Goal: Information Seeking & Learning: Learn about a topic

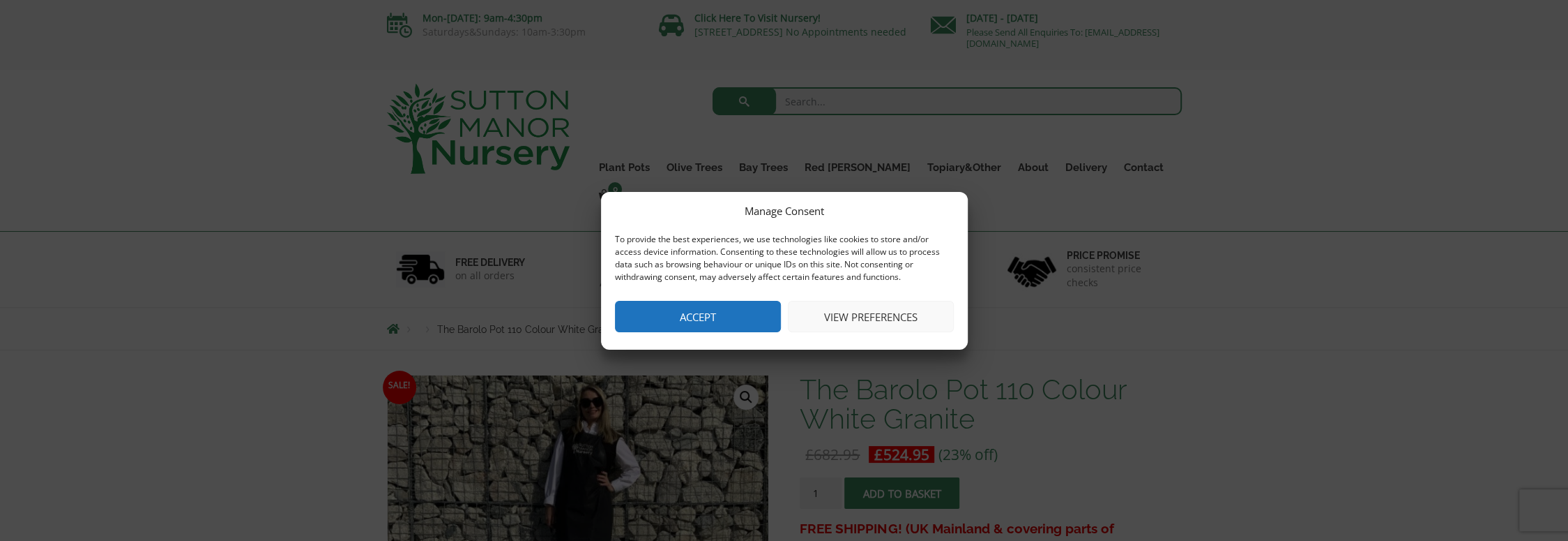
click at [851, 315] on button "View preferences" at bounding box center [871, 316] width 166 height 31
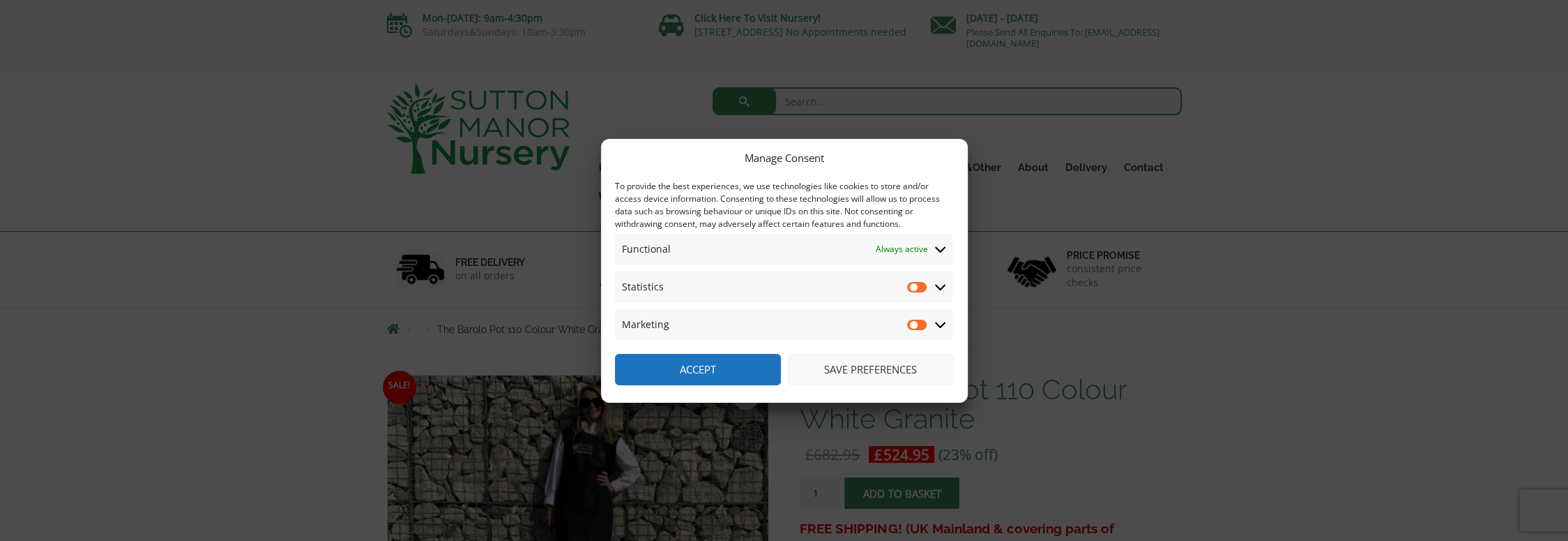
click at [851, 370] on button "Save preferences" at bounding box center [871, 368] width 166 height 31
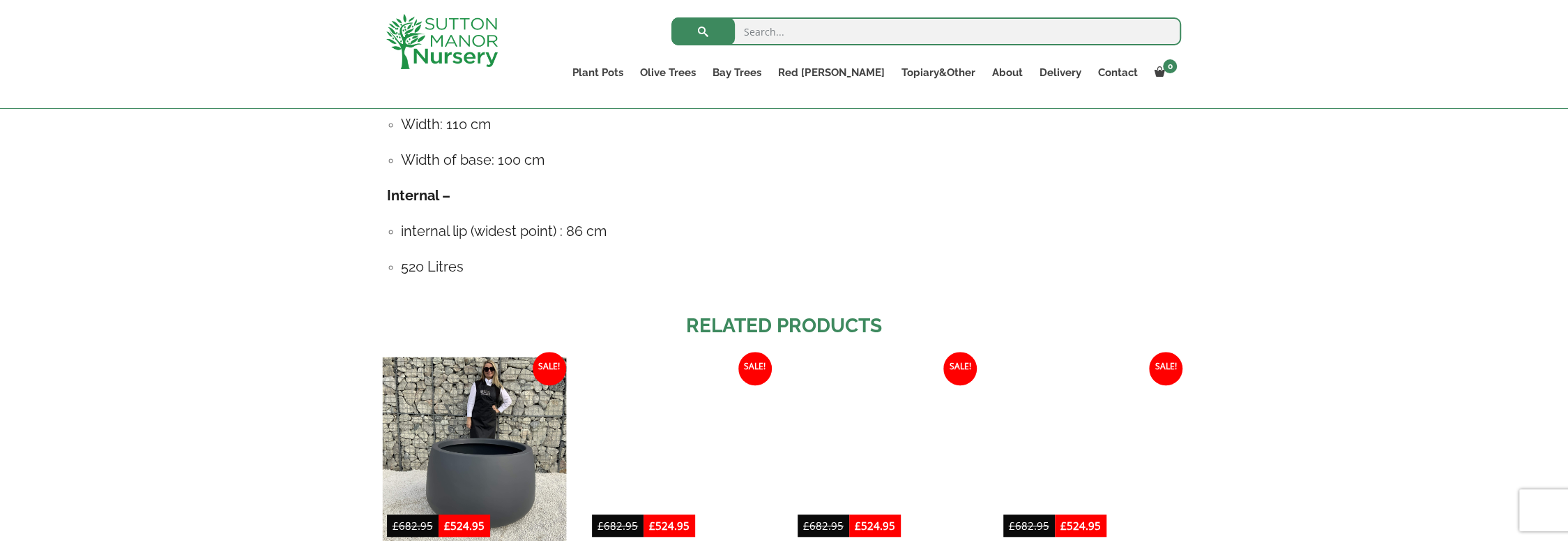
scroll to position [1046, 0]
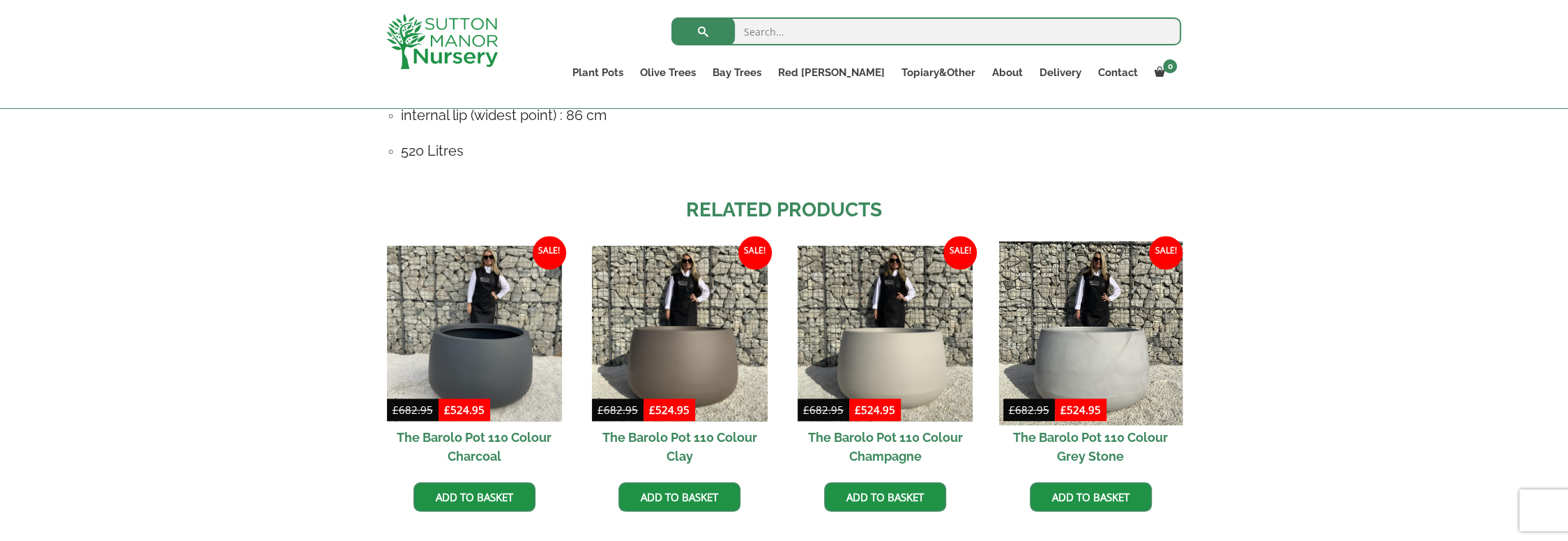
click at [1065, 344] on img at bounding box center [1090, 333] width 184 height 184
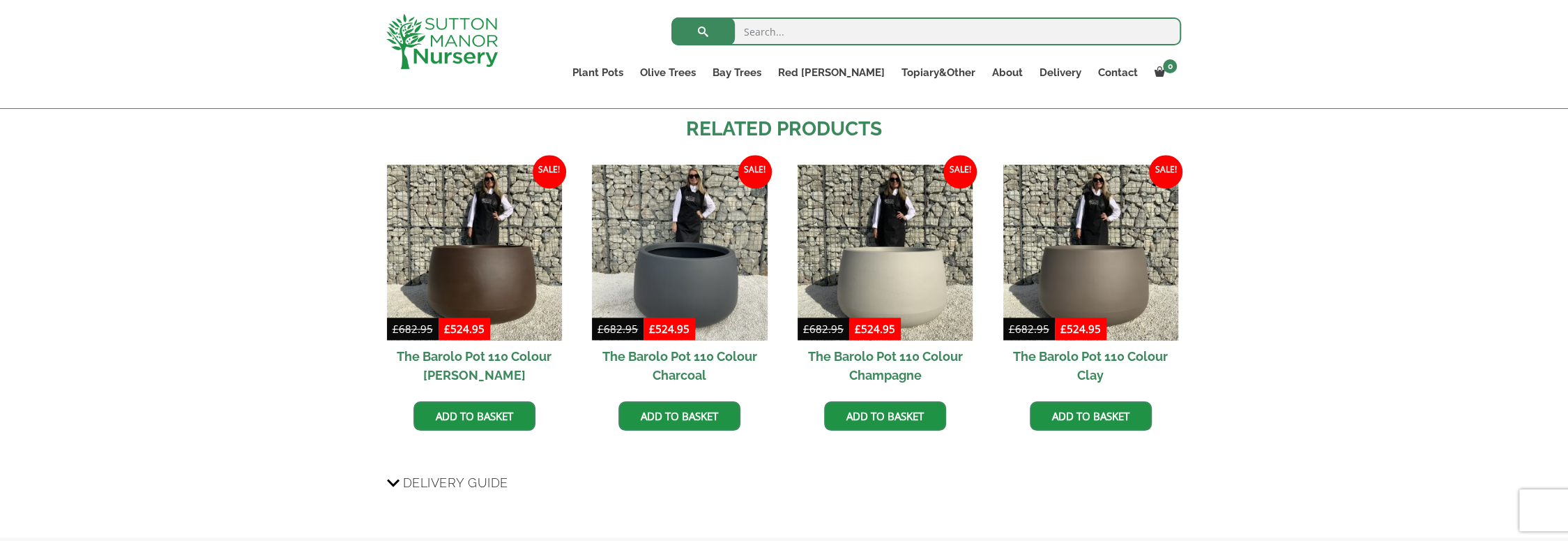
scroll to position [1116, 0]
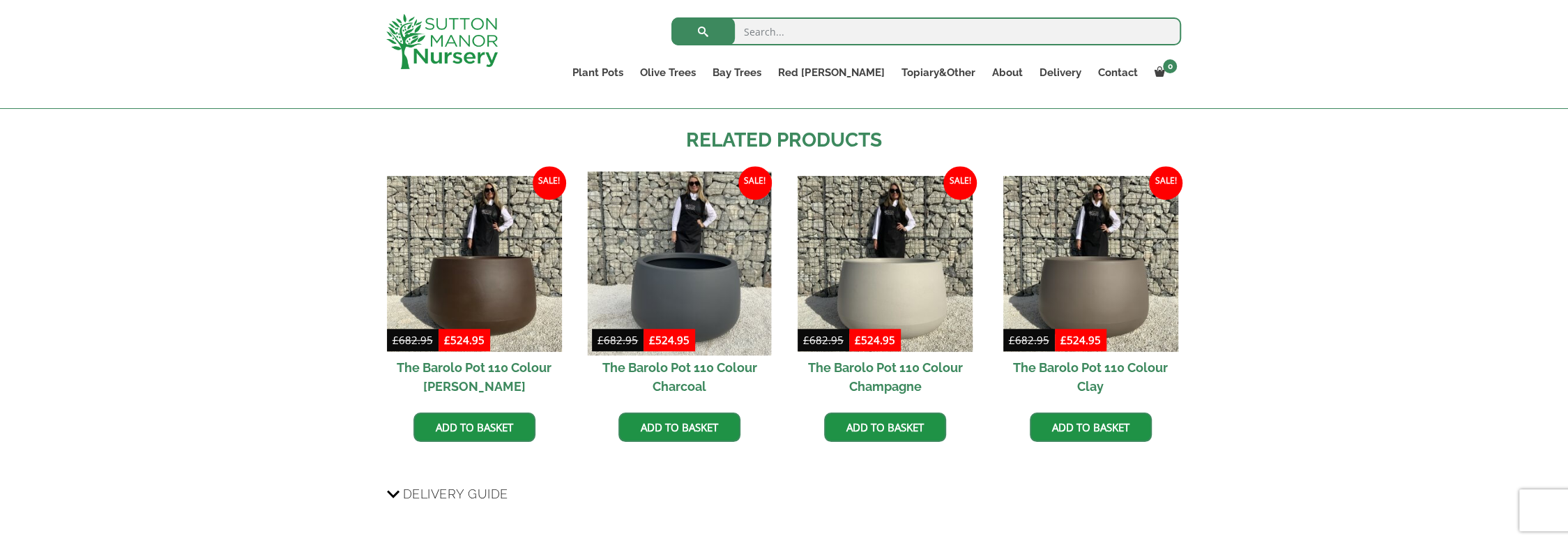
click at [665, 279] on img at bounding box center [679, 263] width 184 height 184
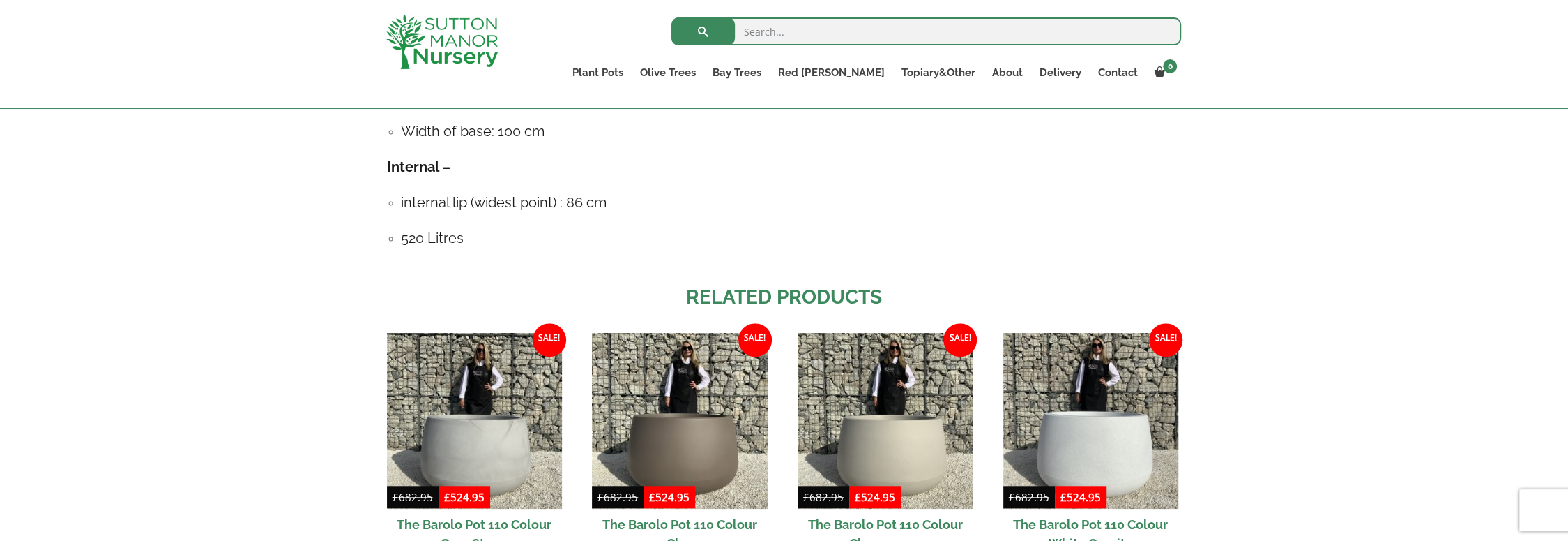
scroll to position [1116, 0]
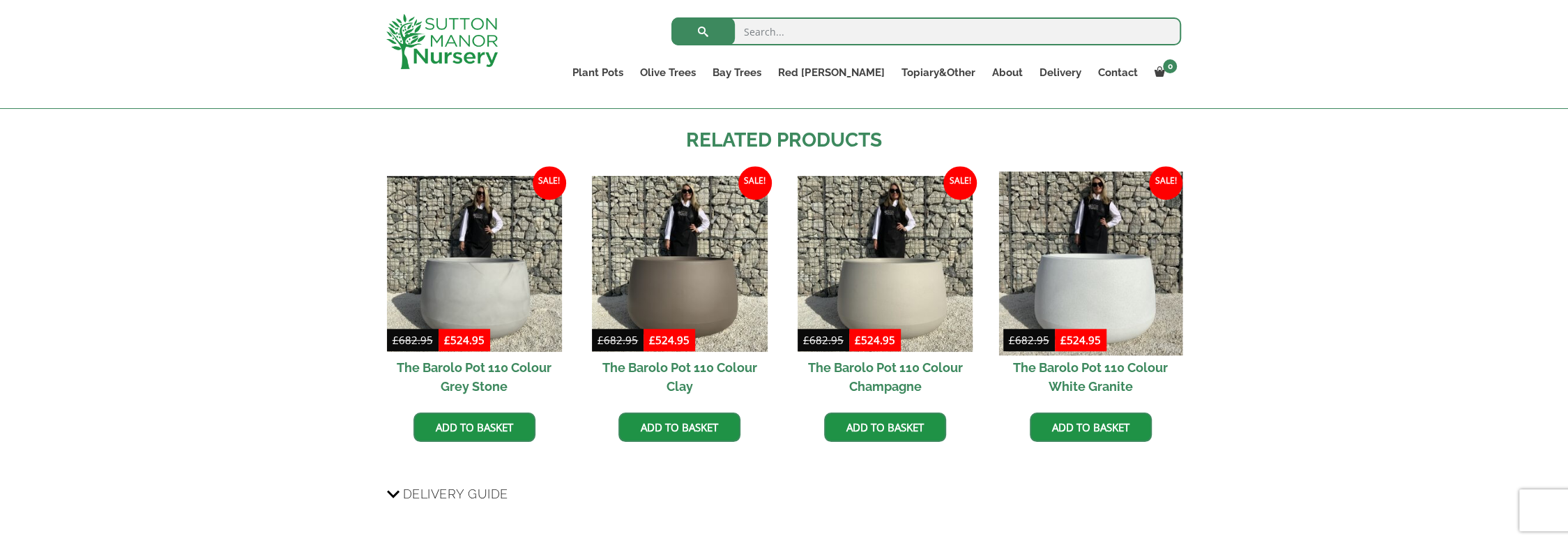
click at [1138, 249] on img at bounding box center [1090, 263] width 184 height 184
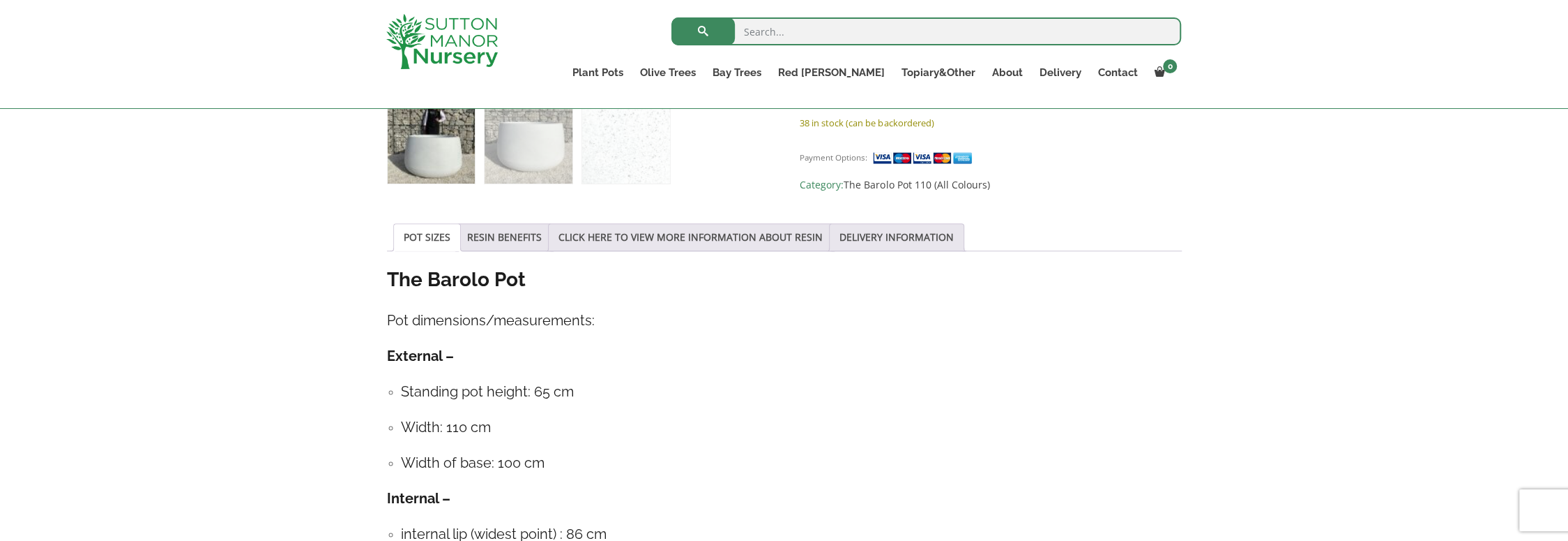
scroll to position [418, 0]
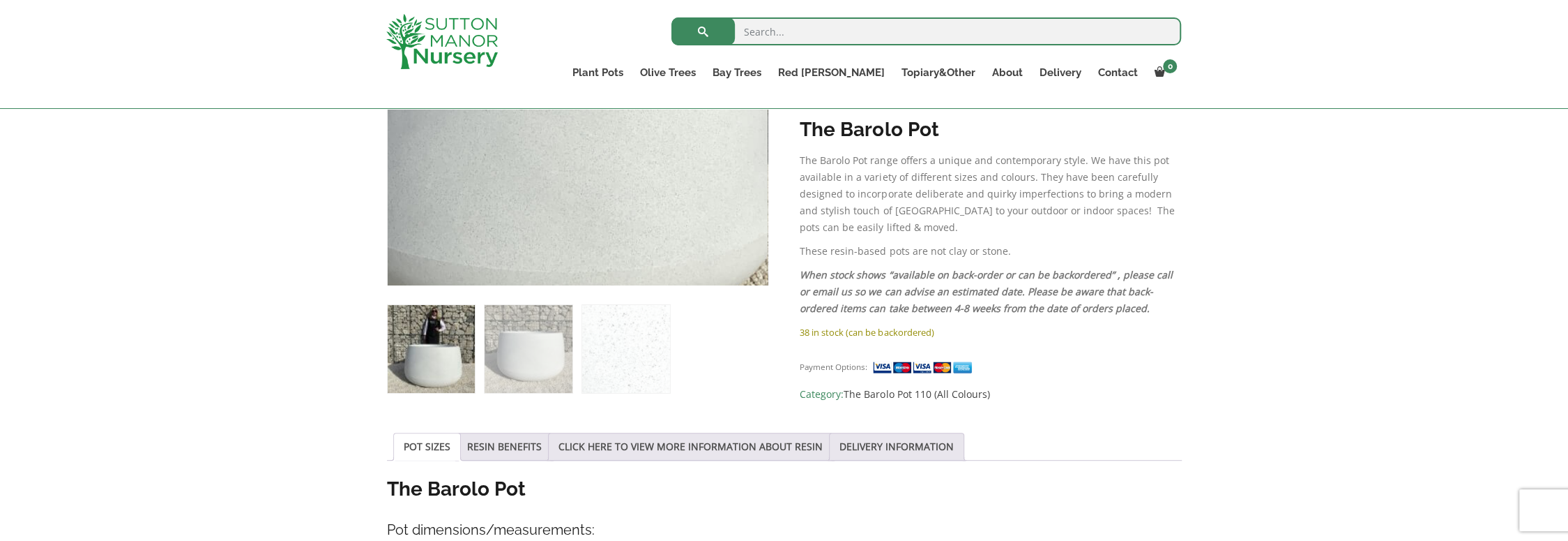
click at [625, 181] on img at bounding box center [538, 23] width 697 height 698
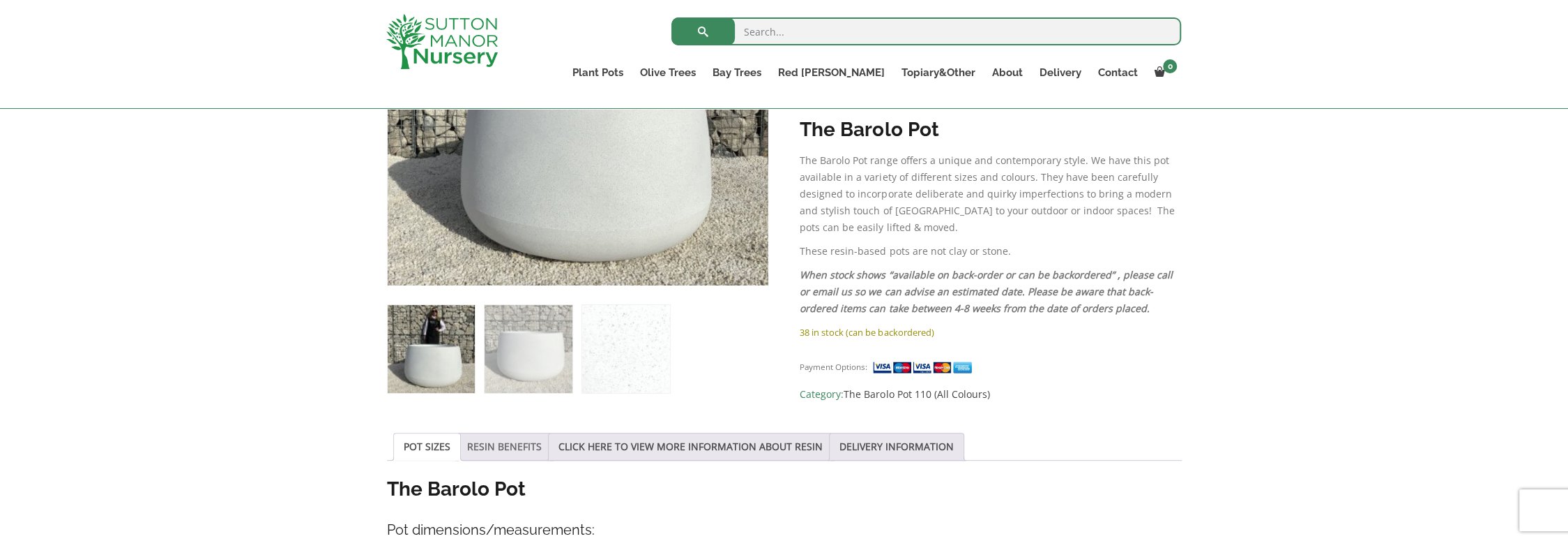
click at [485, 440] on link "RESIN BENEFITS" at bounding box center [505, 446] width 75 height 26
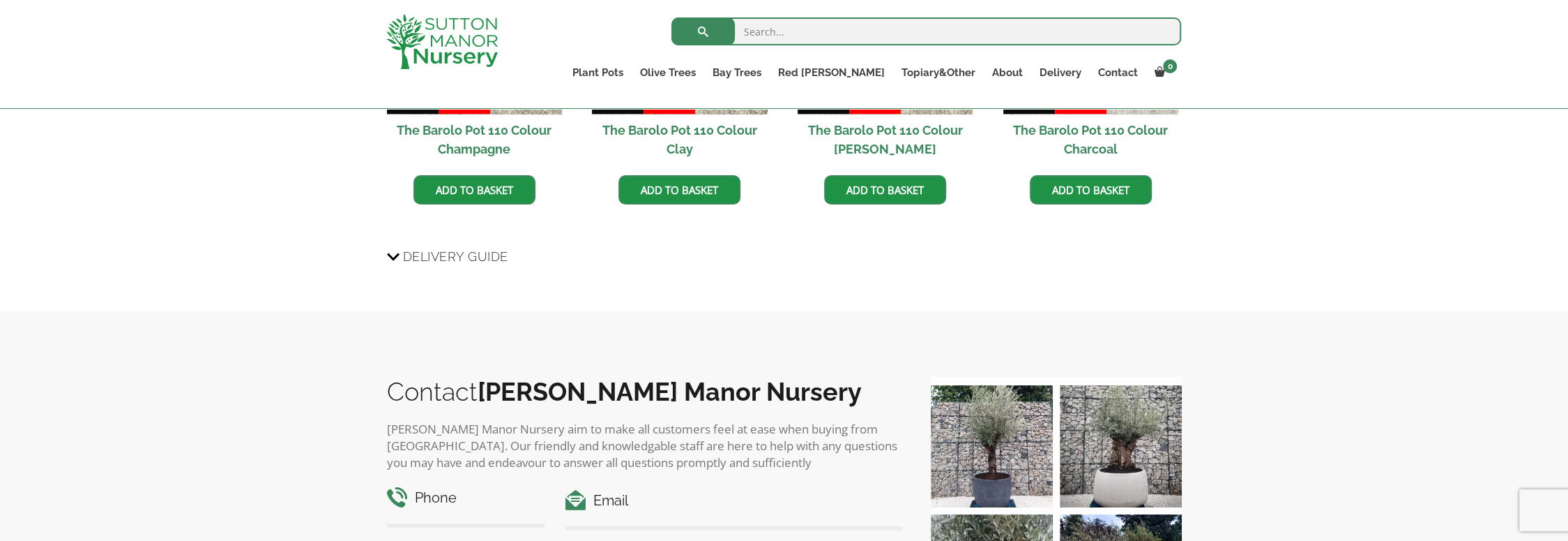
scroll to position [1465, 0]
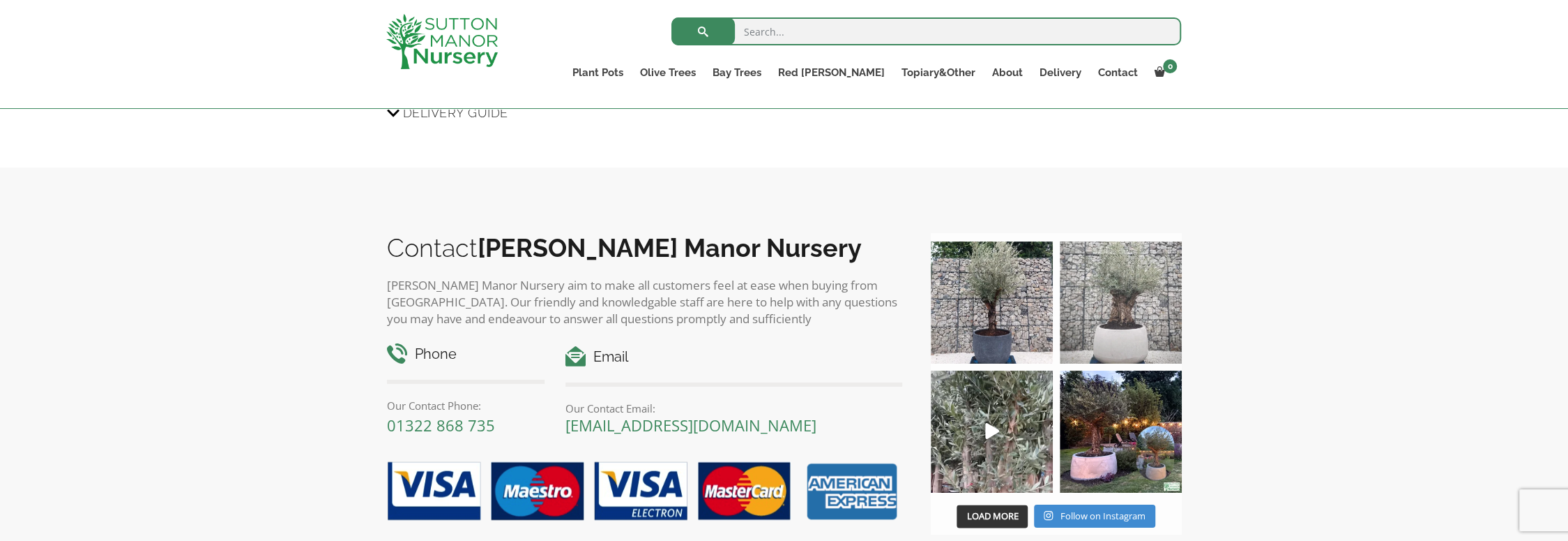
click at [1121, 323] on img at bounding box center [1121, 302] width 122 height 122
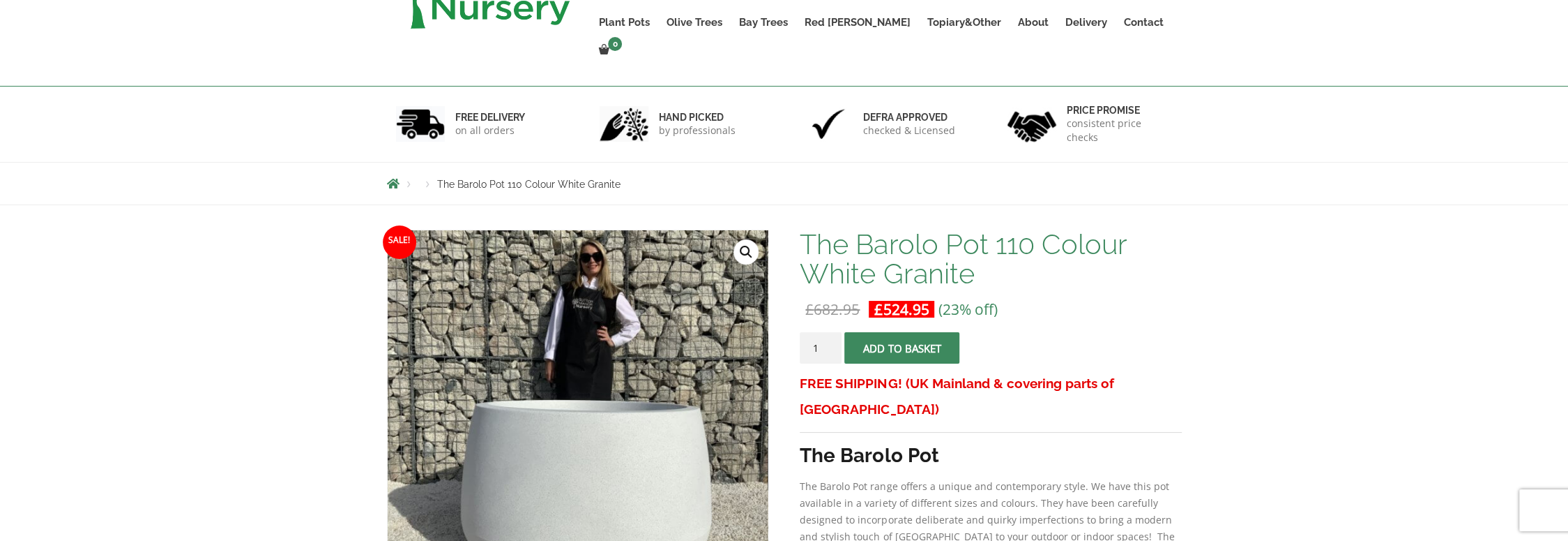
scroll to position [0, 0]
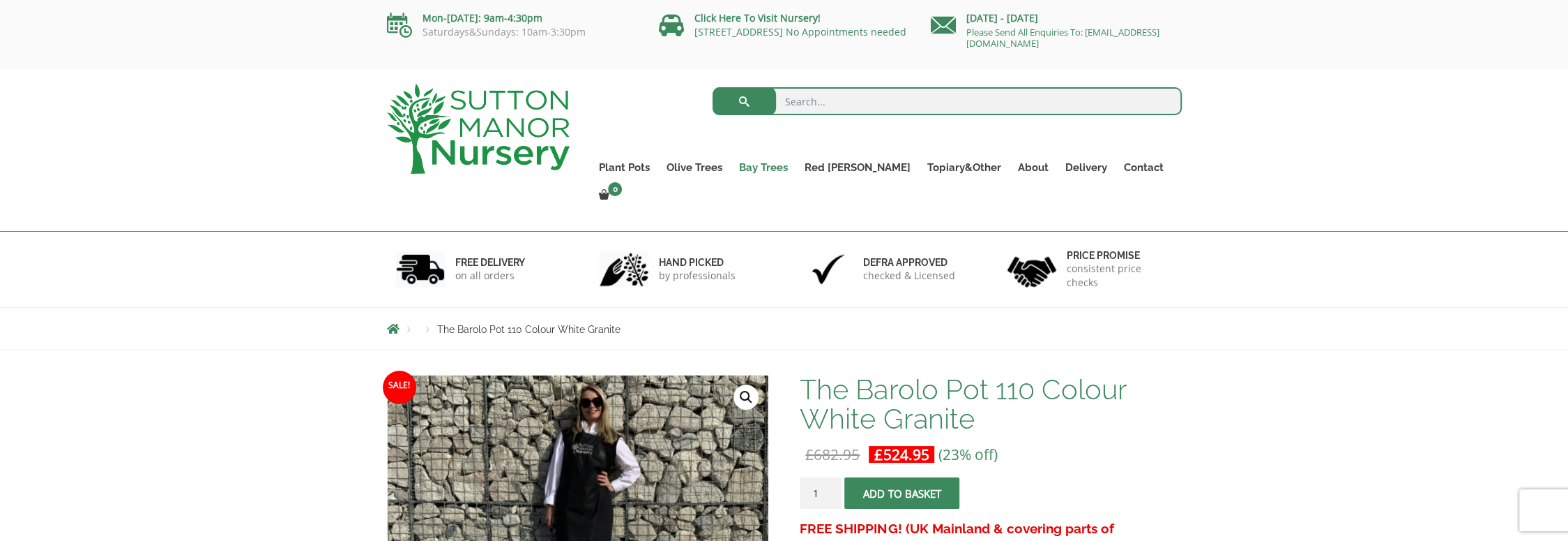
click at [787, 165] on link "Bay Trees" at bounding box center [764, 167] width 66 height 20
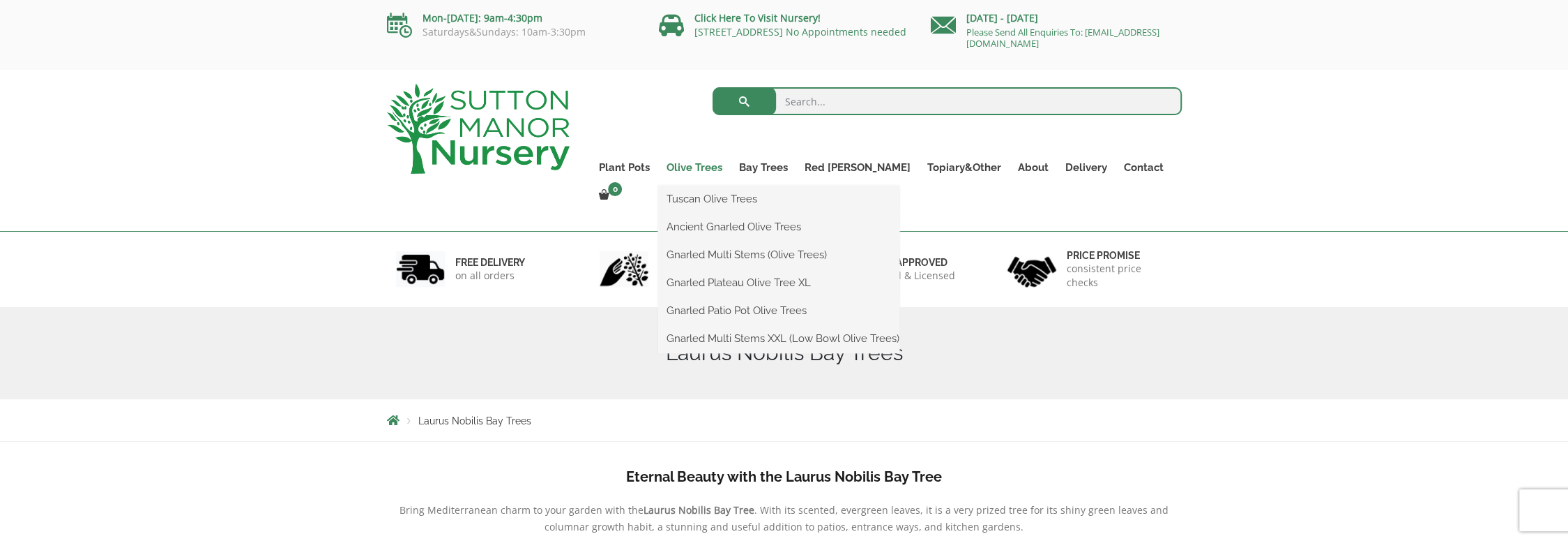
click at [721, 168] on link "Olive Trees" at bounding box center [694, 167] width 72 height 20
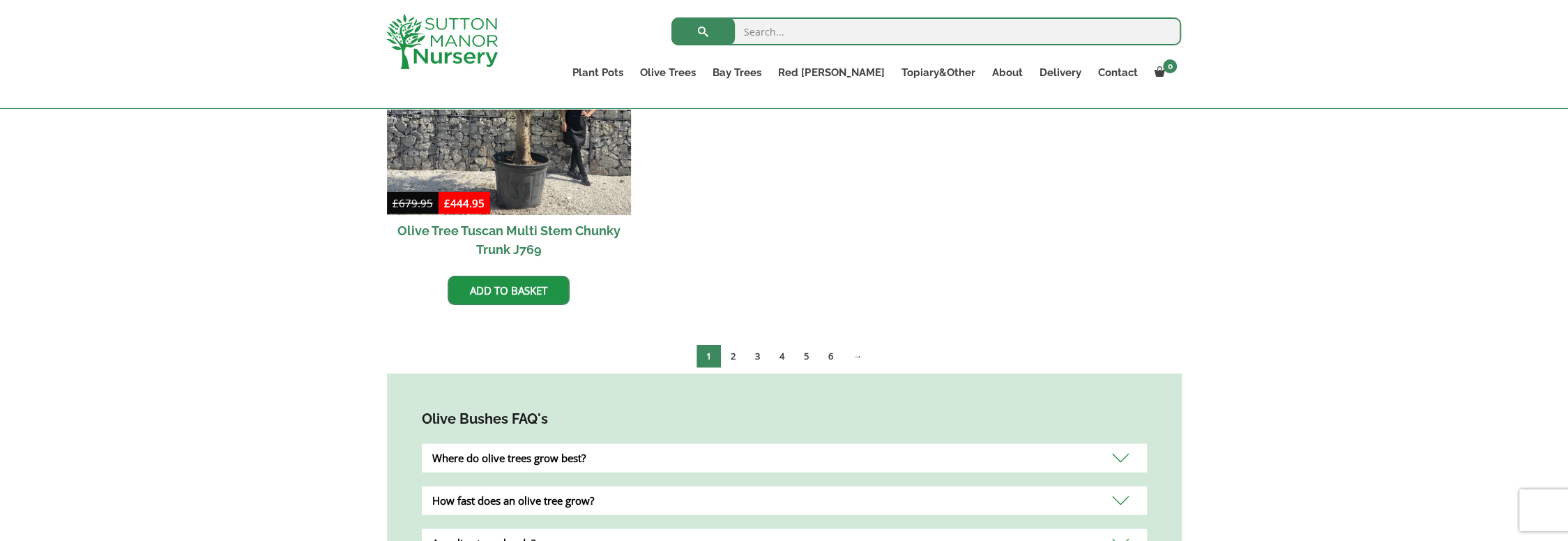
scroll to position [2861, 0]
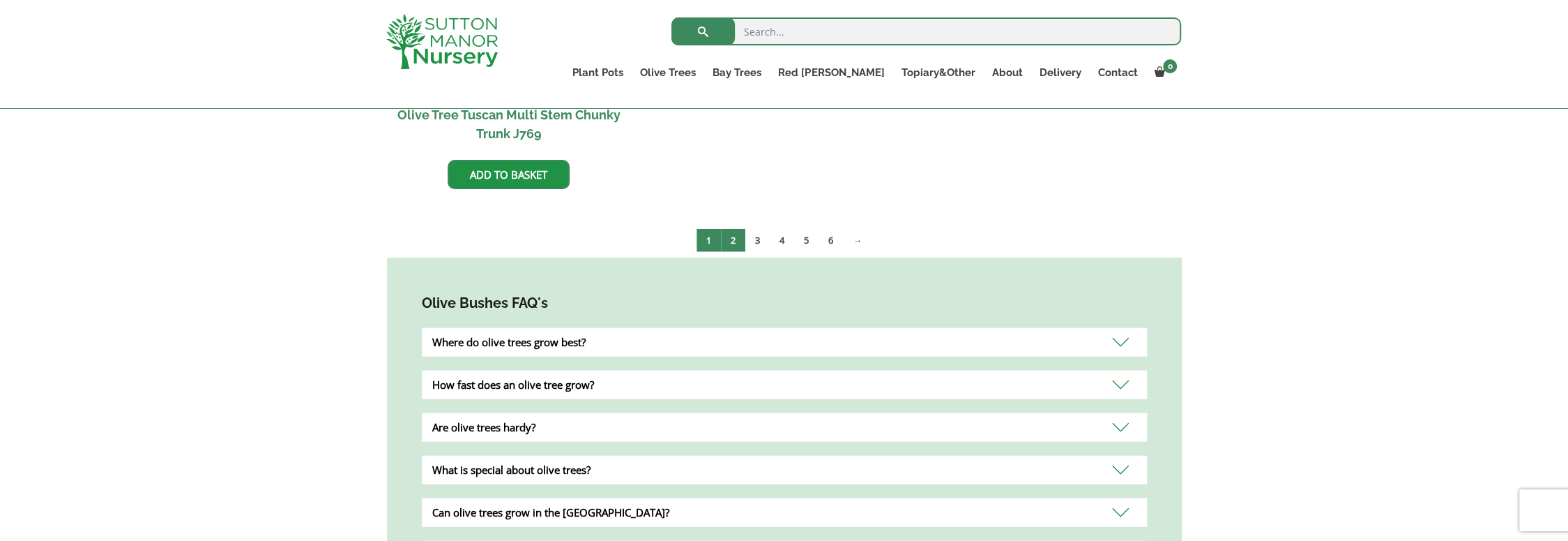
click at [734, 230] on link "2" at bounding box center [733, 240] width 24 height 23
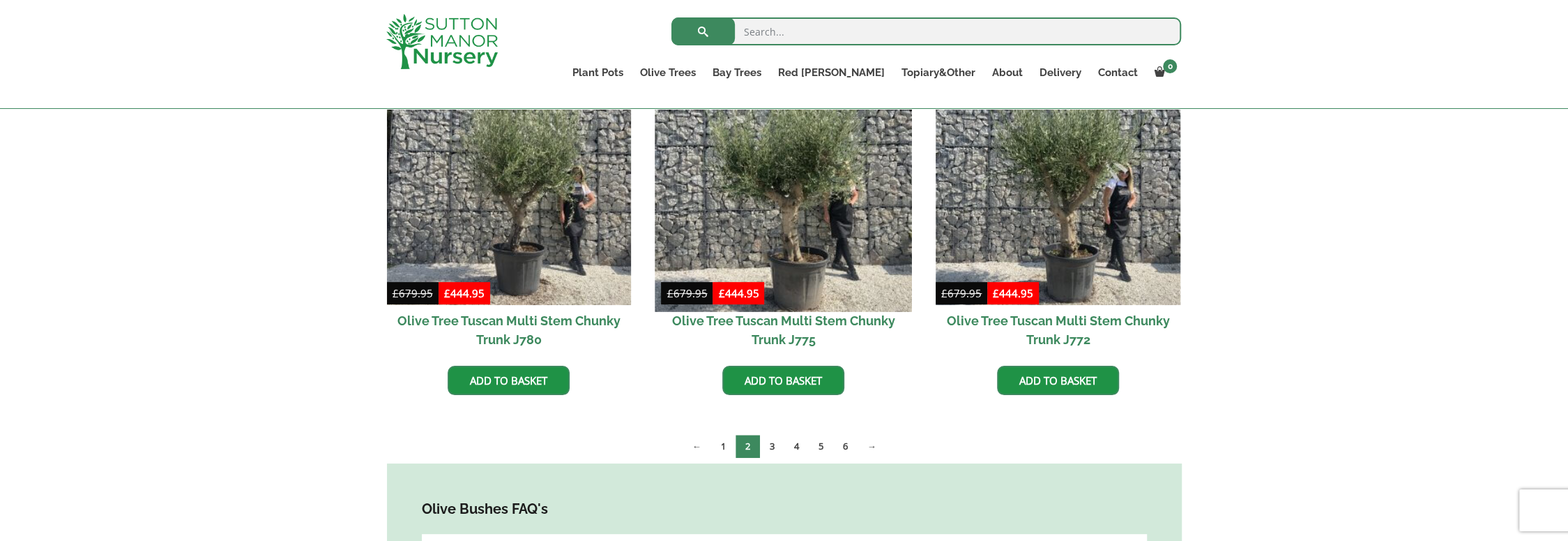
scroll to position [488, 0]
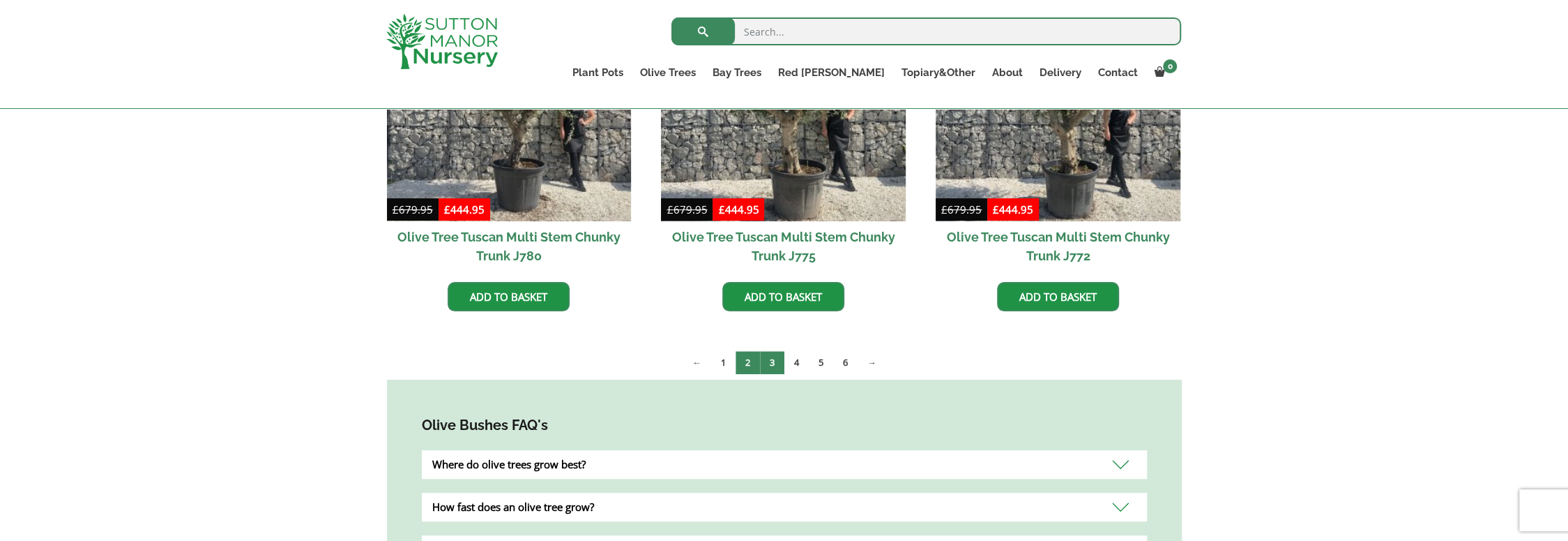
click at [771, 359] on link "3" at bounding box center [772, 362] width 24 height 23
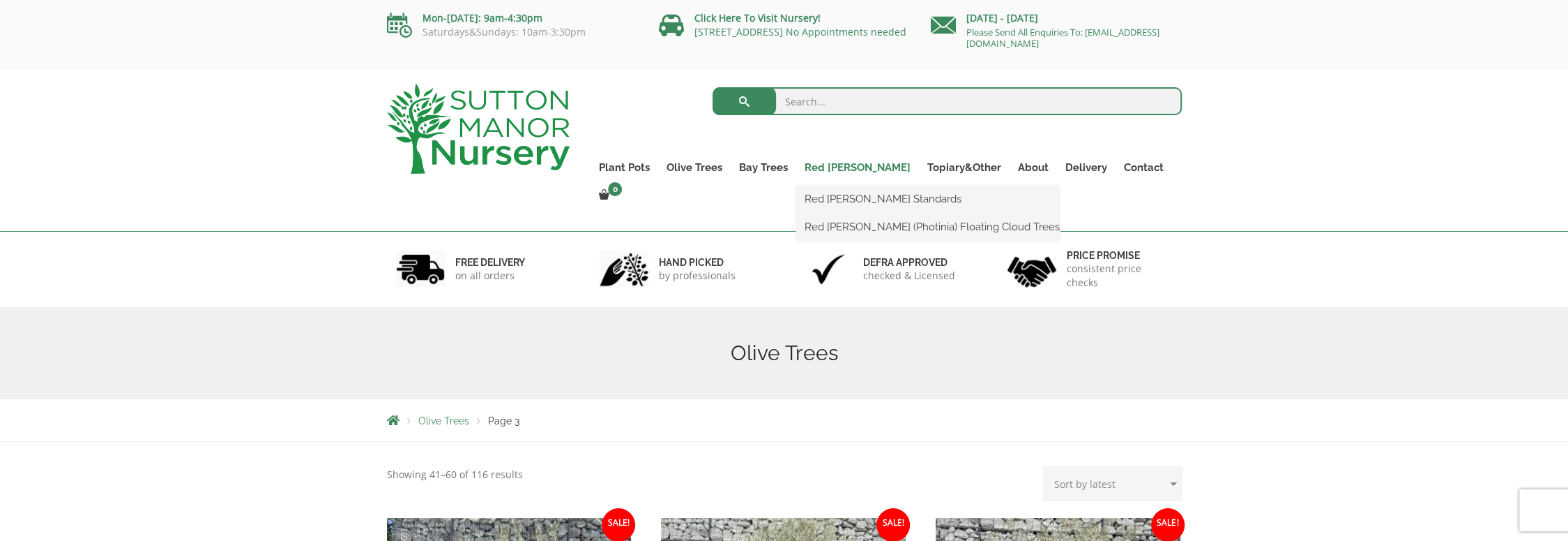
click at [857, 167] on link "Red [PERSON_NAME]" at bounding box center [858, 167] width 123 height 20
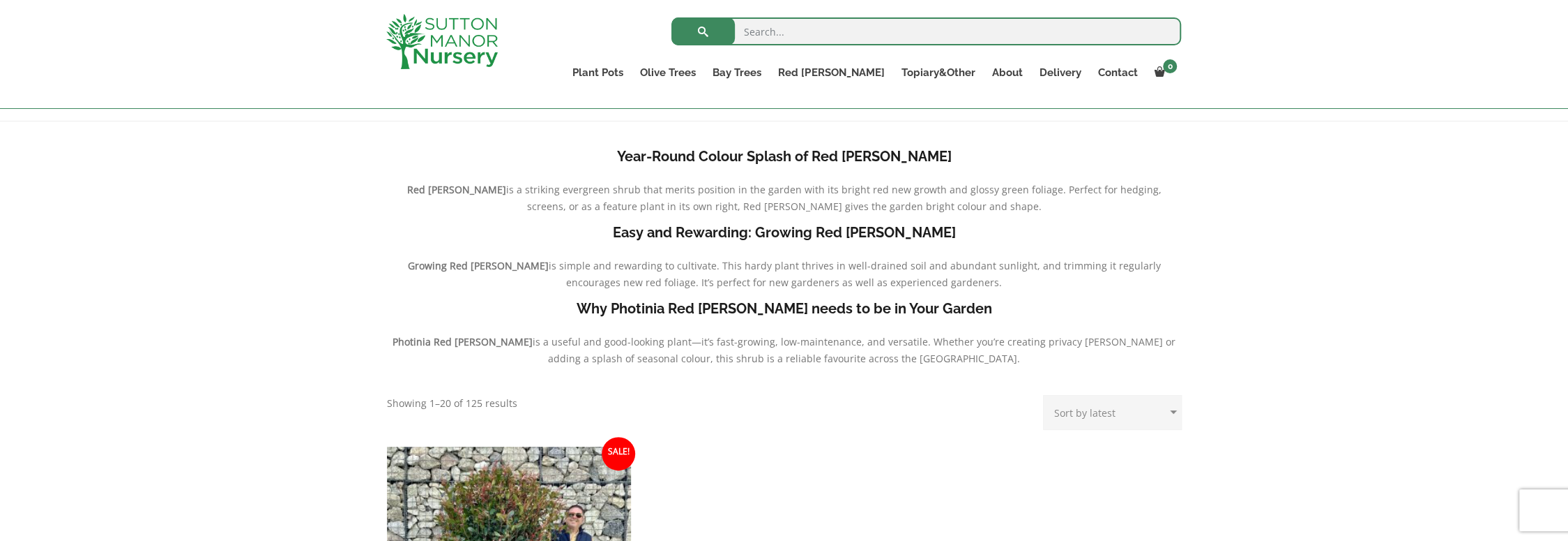
scroll to position [140, 0]
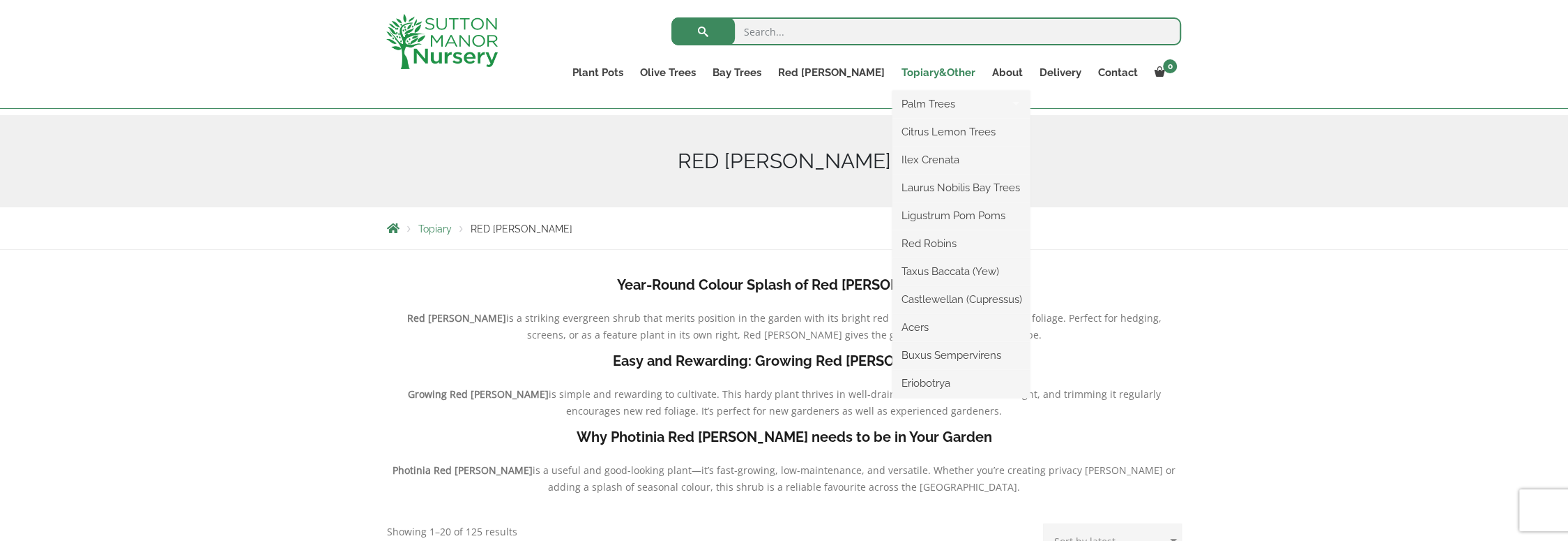
click at [923, 73] on link "Topiary&Other" at bounding box center [937, 72] width 91 height 20
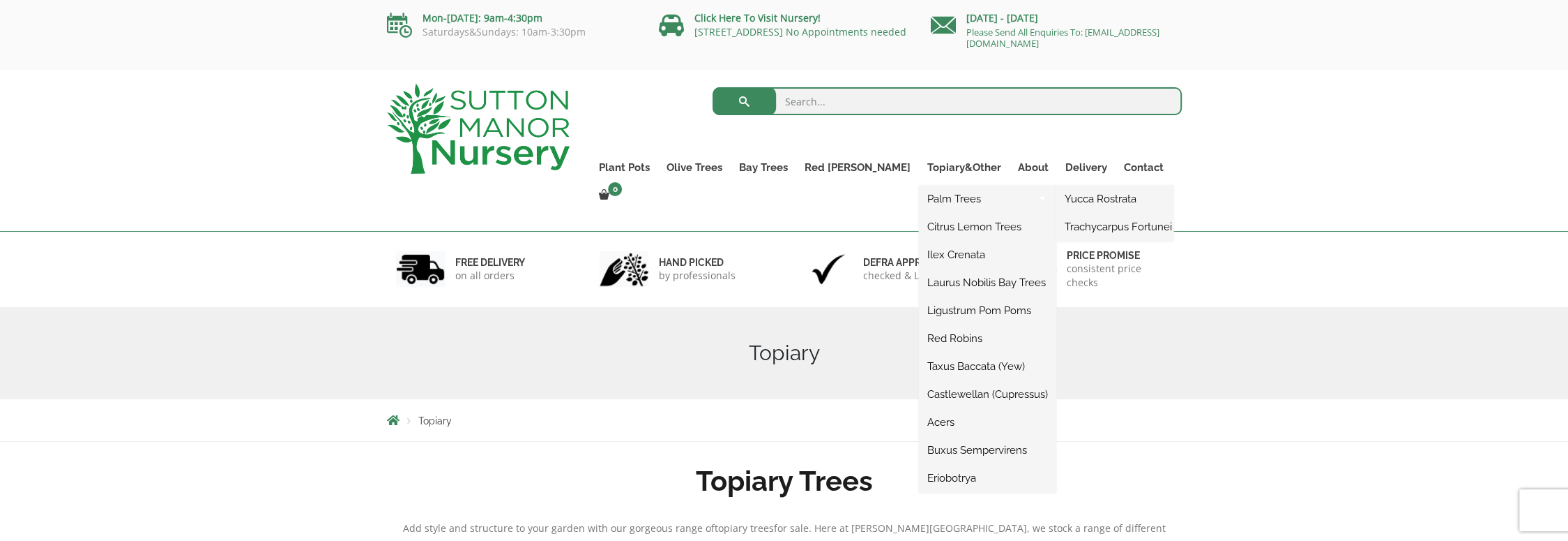
click at [919, 195] on link "Palm Trees" at bounding box center [988, 199] width 138 height 21
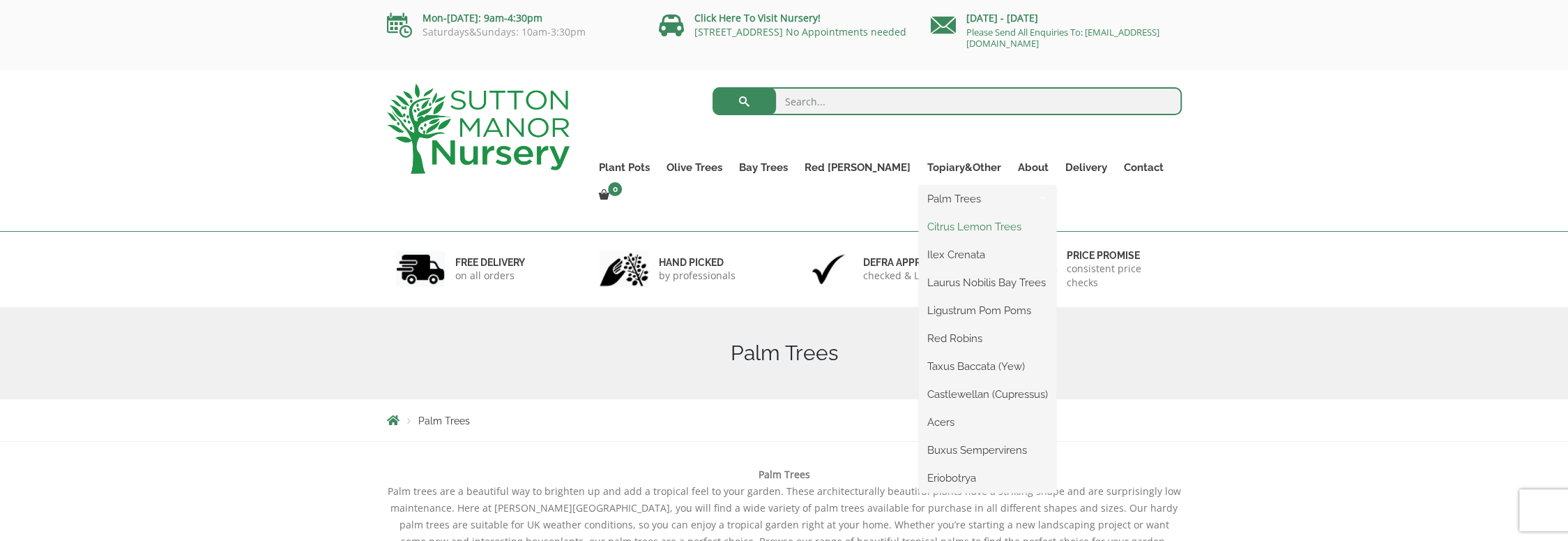
click at [919, 225] on link "Citrus Lemon Trees" at bounding box center [988, 227] width 138 height 21
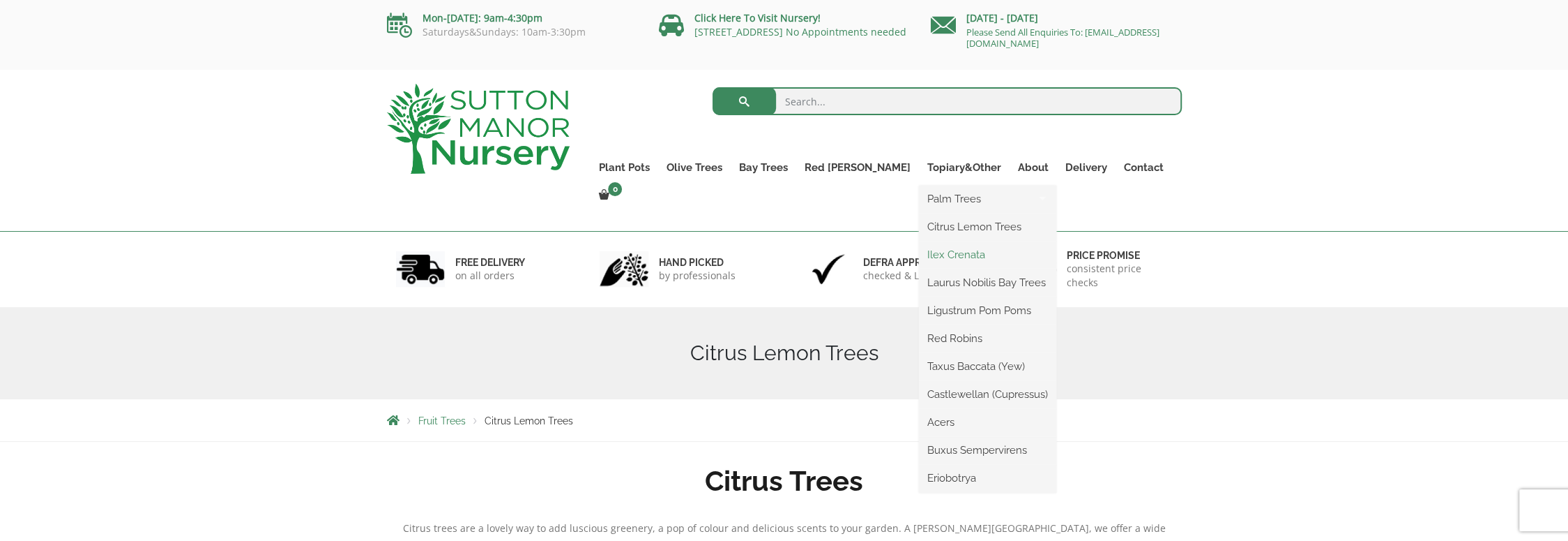
click at [922, 261] on link "Ilex Crenata" at bounding box center [988, 254] width 138 height 21
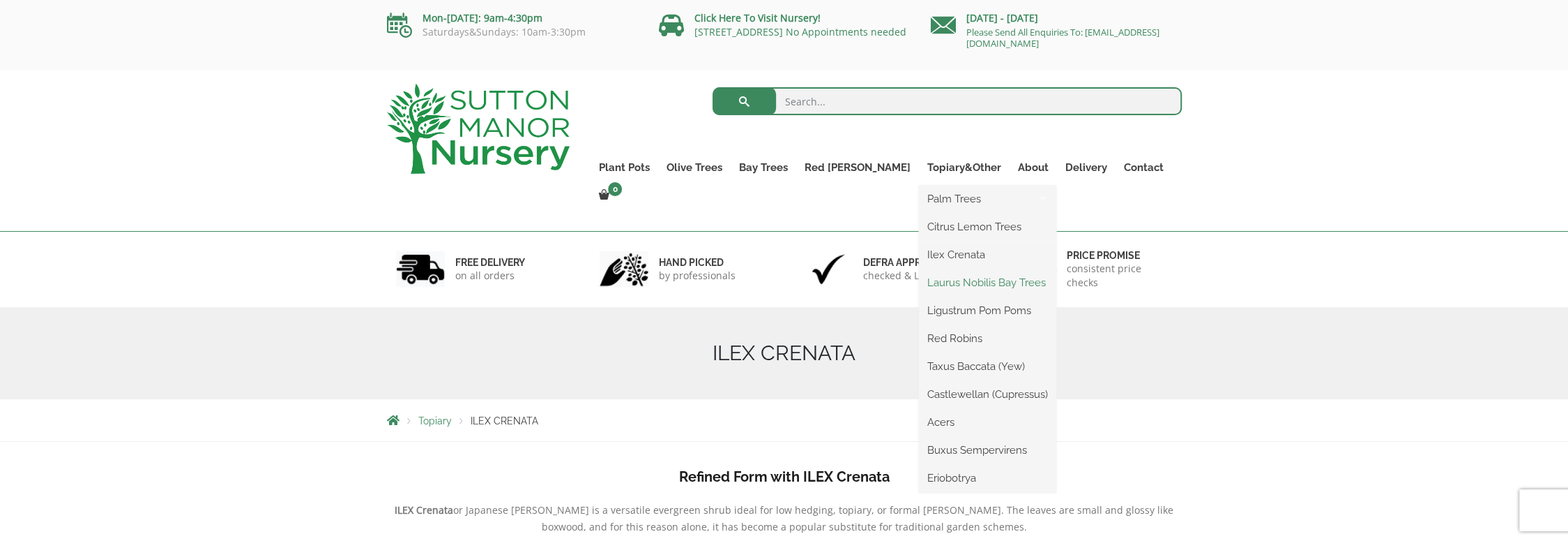
click at [919, 284] on link "Laurus Nobilis Bay Trees" at bounding box center [988, 282] width 138 height 21
click at [919, 419] on link "Acers" at bounding box center [988, 422] width 138 height 21
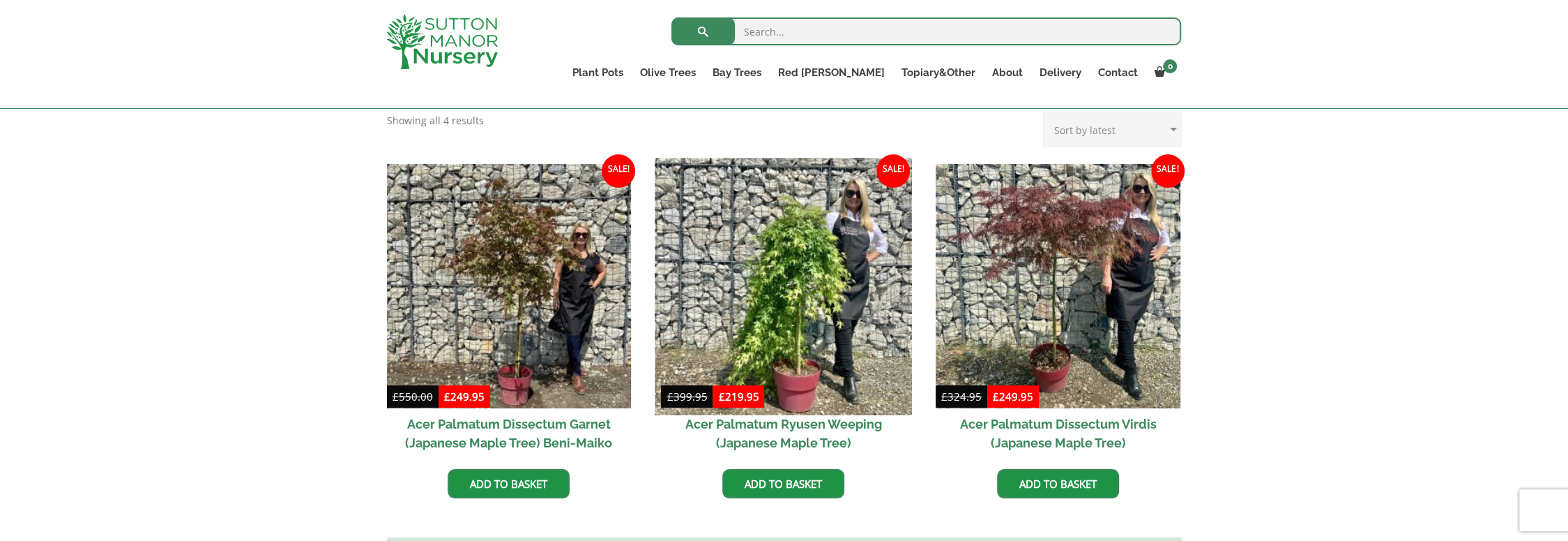
scroll to position [209, 0]
